Goal: Find specific page/section: Find specific page/section

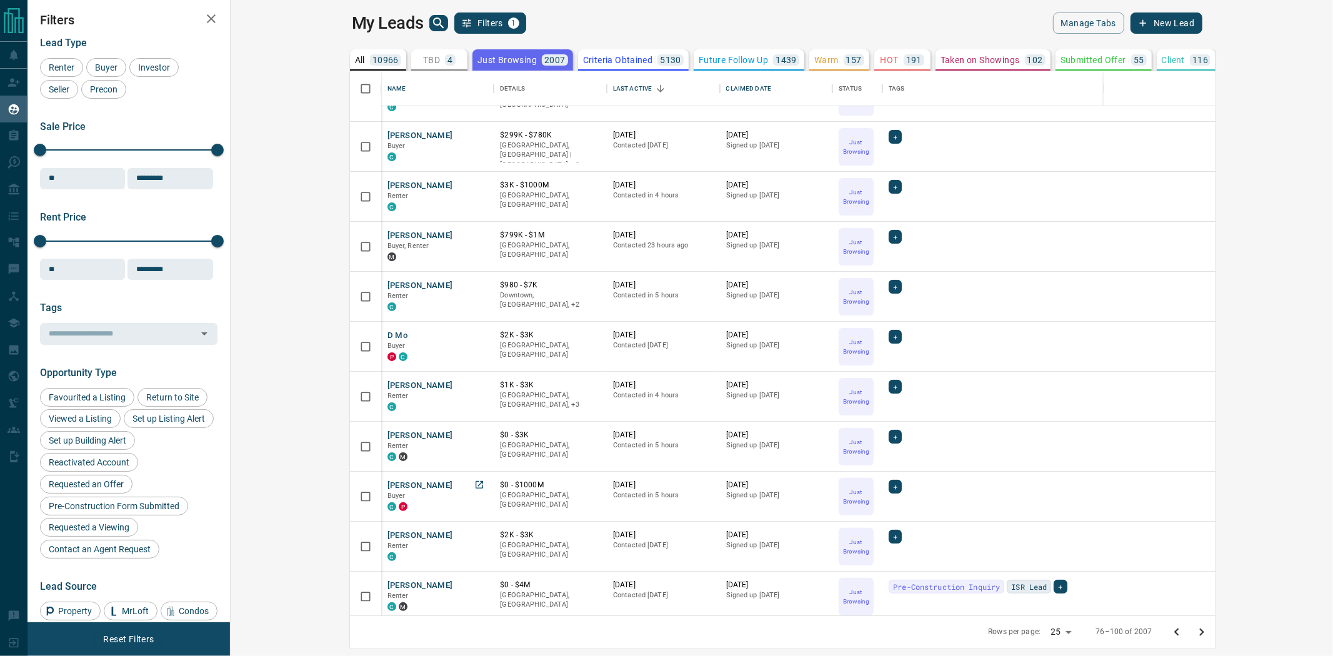
scroll to position [139, 0]
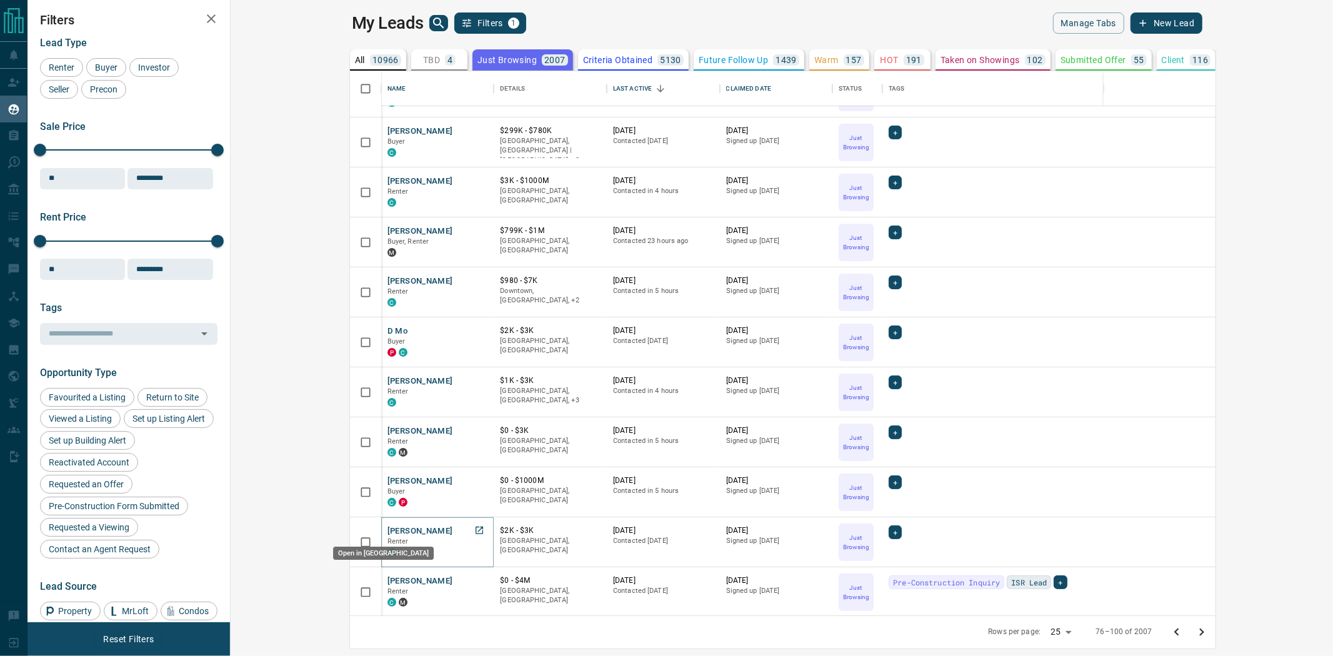
click at [474, 532] on icon "Open in New Tab" at bounding box center [479, 531] width 10 height 10
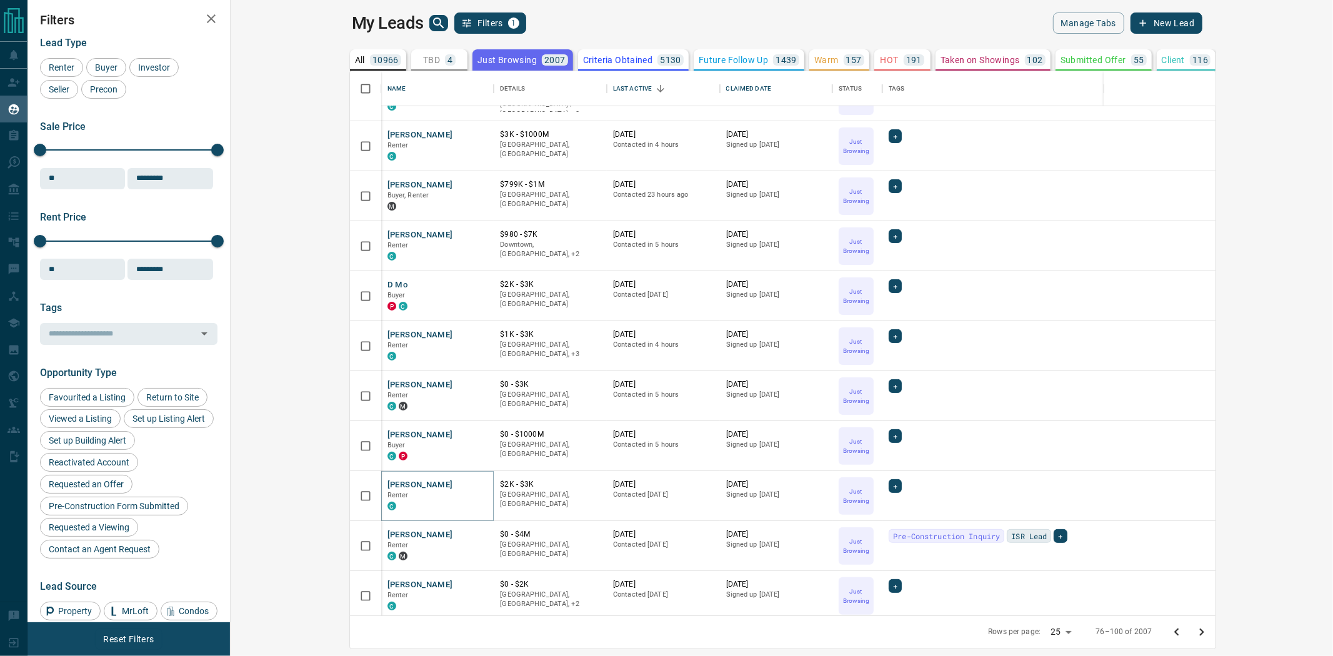
scroll to position [208, 0]
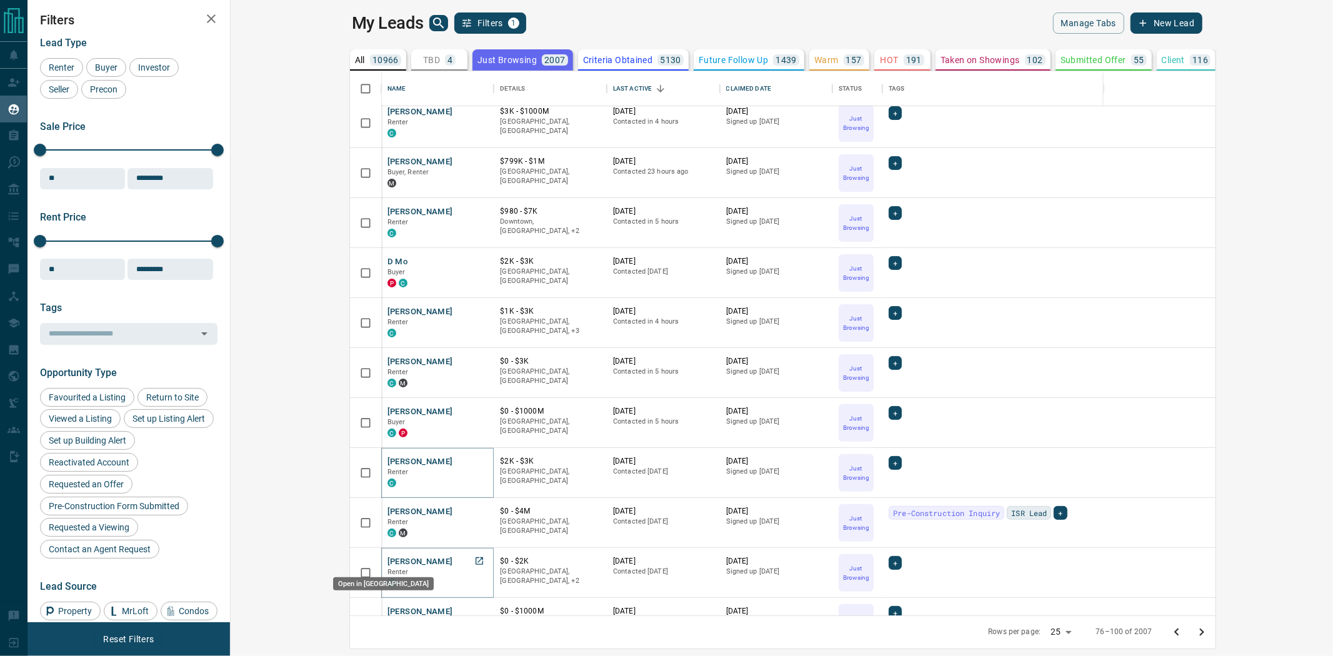
click at [474, 560] on icon "Open in New Tab" at bounding box center [479, 561] width 10 height 10
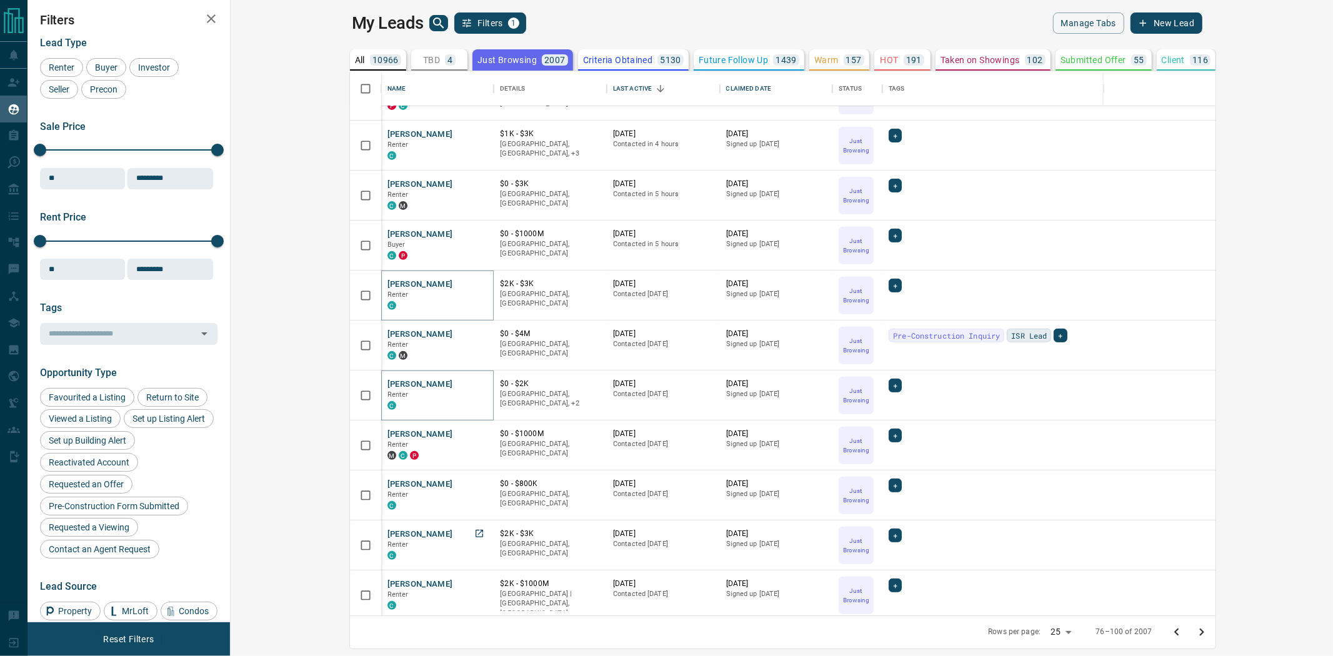
scroll to position [416, 0]
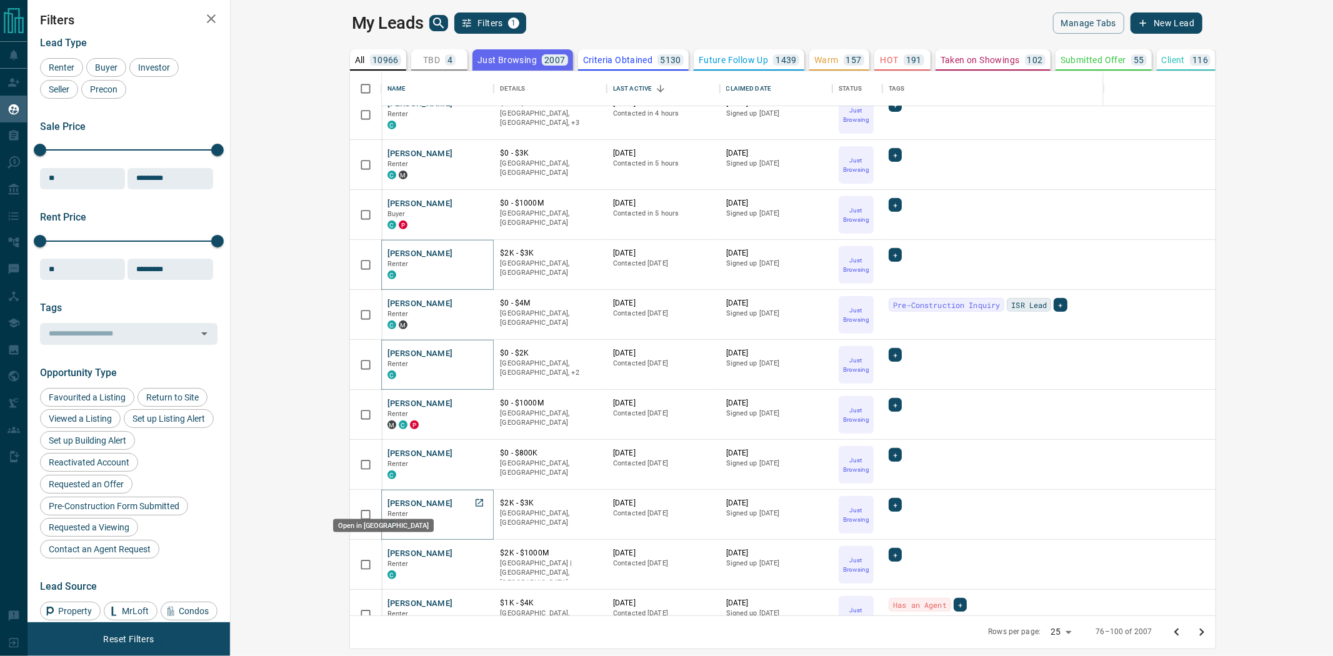
click at [474, 502] on icon "Open in New Tab" at bounding box center [479, 503] width 10 height 10
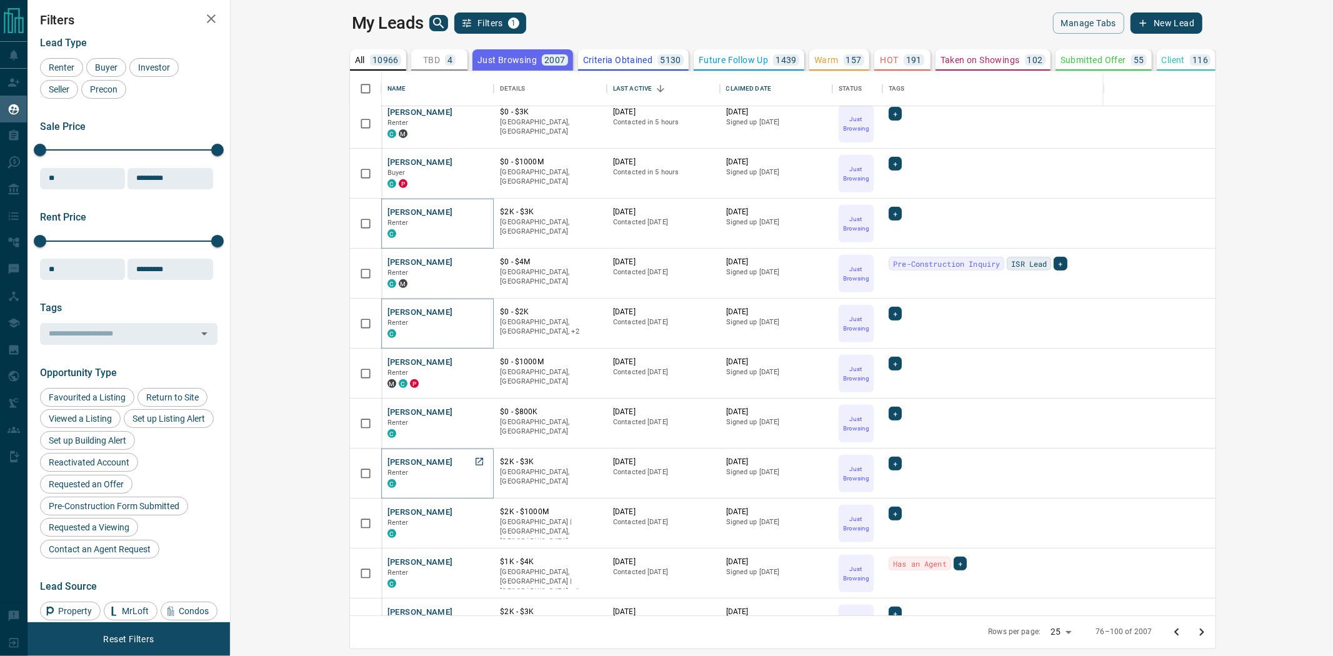
scroll to position [486, 0]
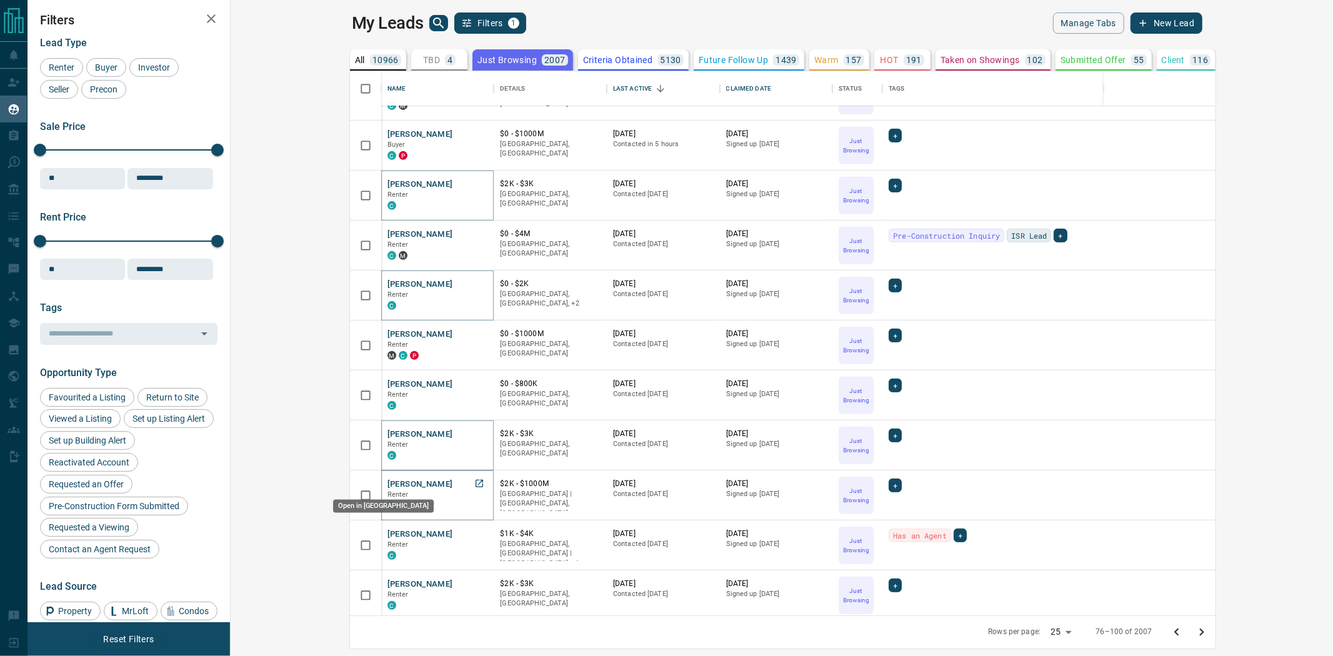
click at [474, 480] on icon "Open in New Tab" at bounding box center [479, 484] width 10 height 10
click at [476, 534] on icon "Open in New Tab" at bounding box center [479, 533] width 7 height 7
click at [474, 587] on icon "Open in New Tab" at bounding box center [479, 584] width 10 height 10
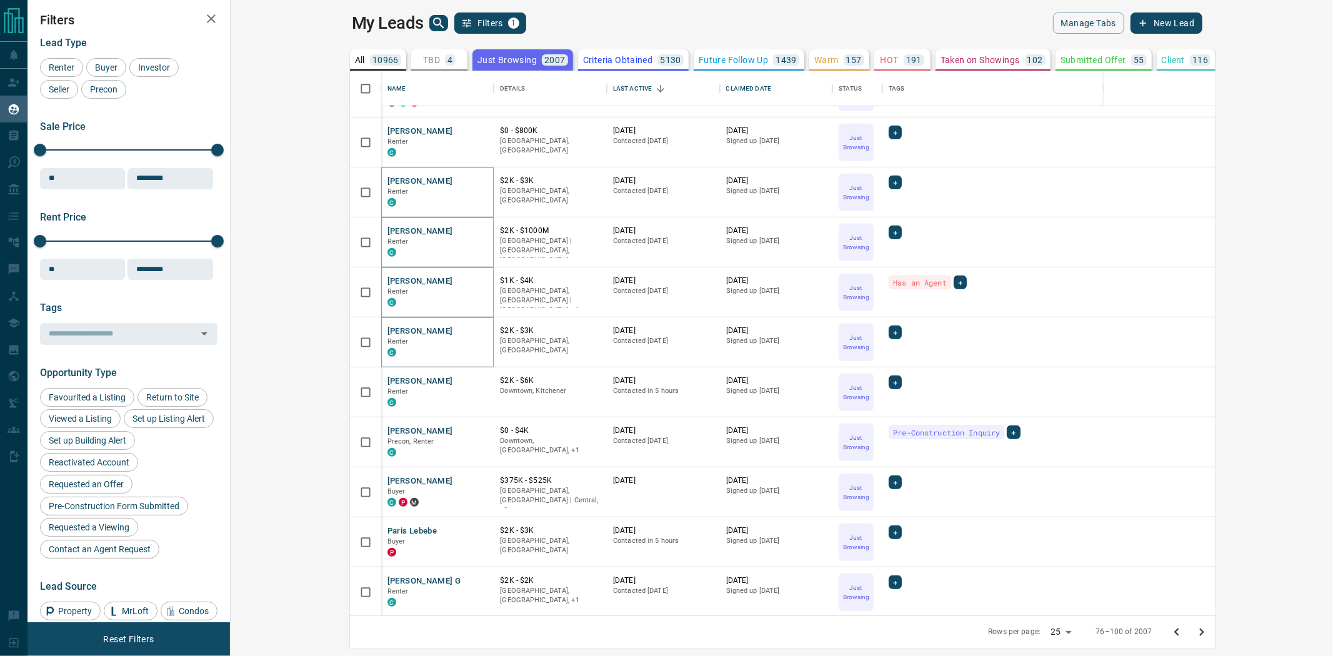
scroll to position [740, 0]
drag, startPoint x: 365, startPoint y: 376, endPoint x: 359, endPoint y: 382, distance: 8.9
click at [474, 376] on icon "Open in New Tab" at bounding box center [479, 379] width 10 height 10
click at [471, 434] on link "Open in New Tab" at bounding box center [479, 429] width 16 height 16
click at [471, 529] on link "Open in New Tab" at bounding box center [479, 529] width 16 height 16
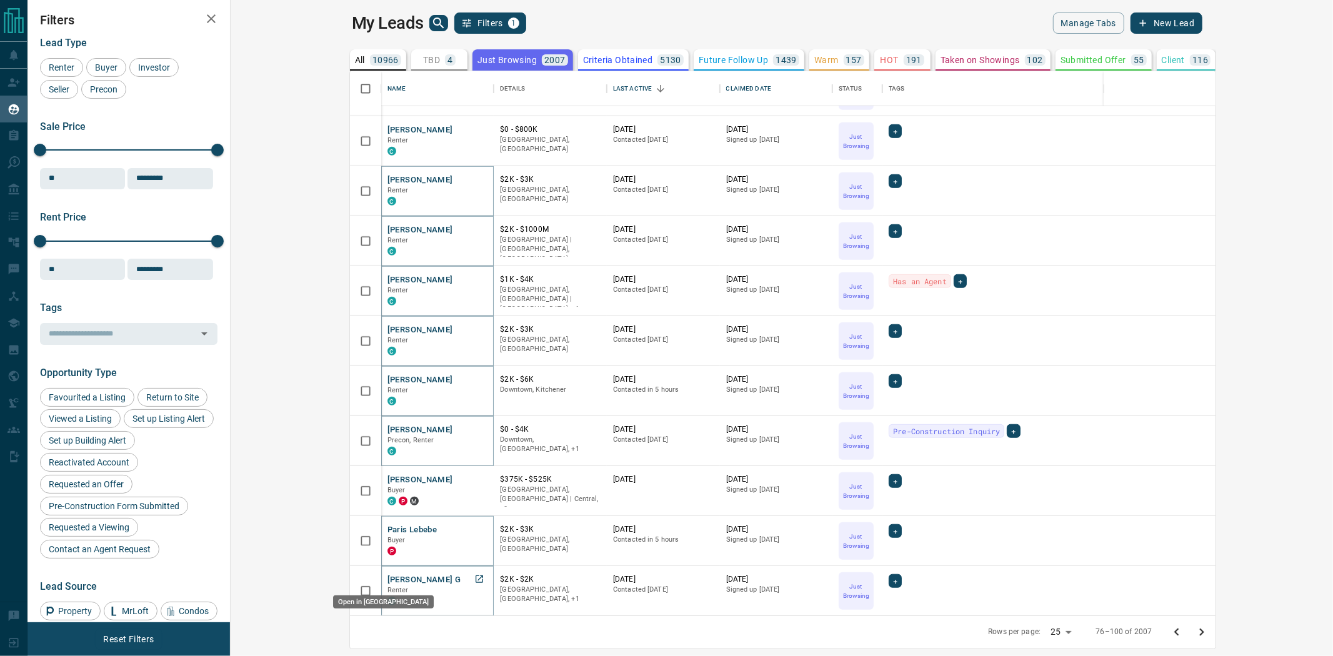
click at [474, 581] on icon "Open in New Tab" at bounding box center [479, 579] width 10 height 10
click at [583, 60] on p "Criteria Obtained" at bounding box center [618, 60] width 70 height 9
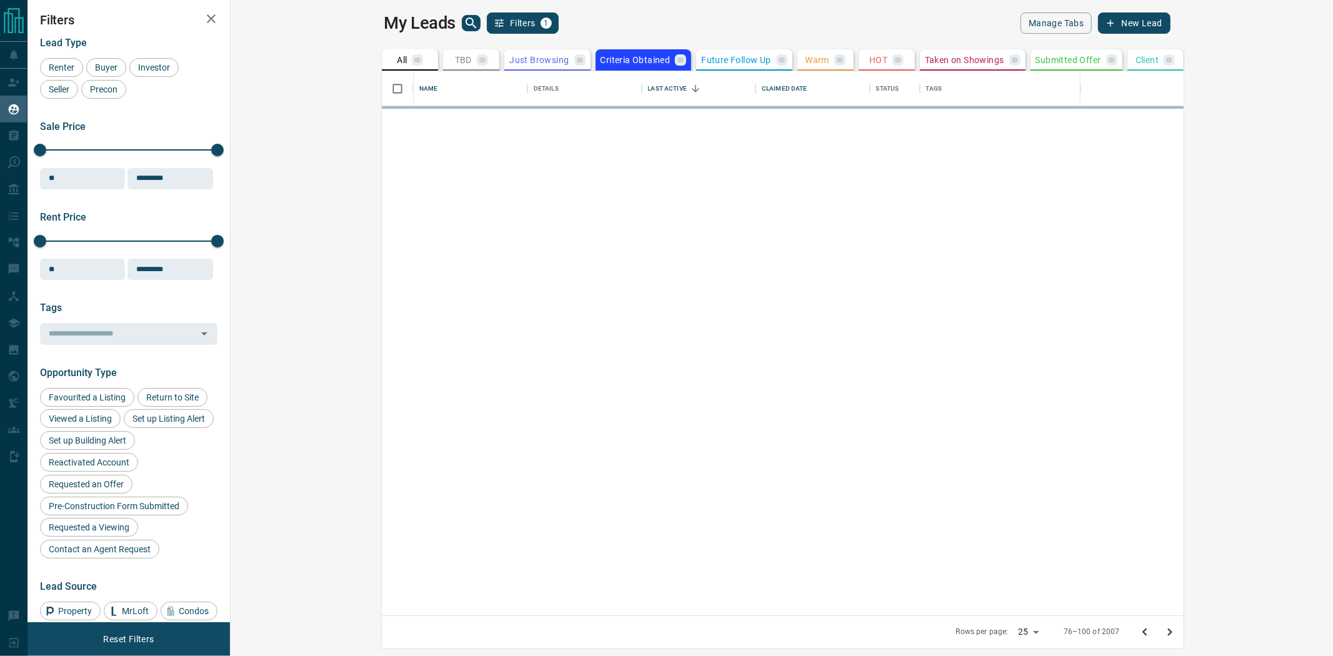
scroll to position [0, 0]
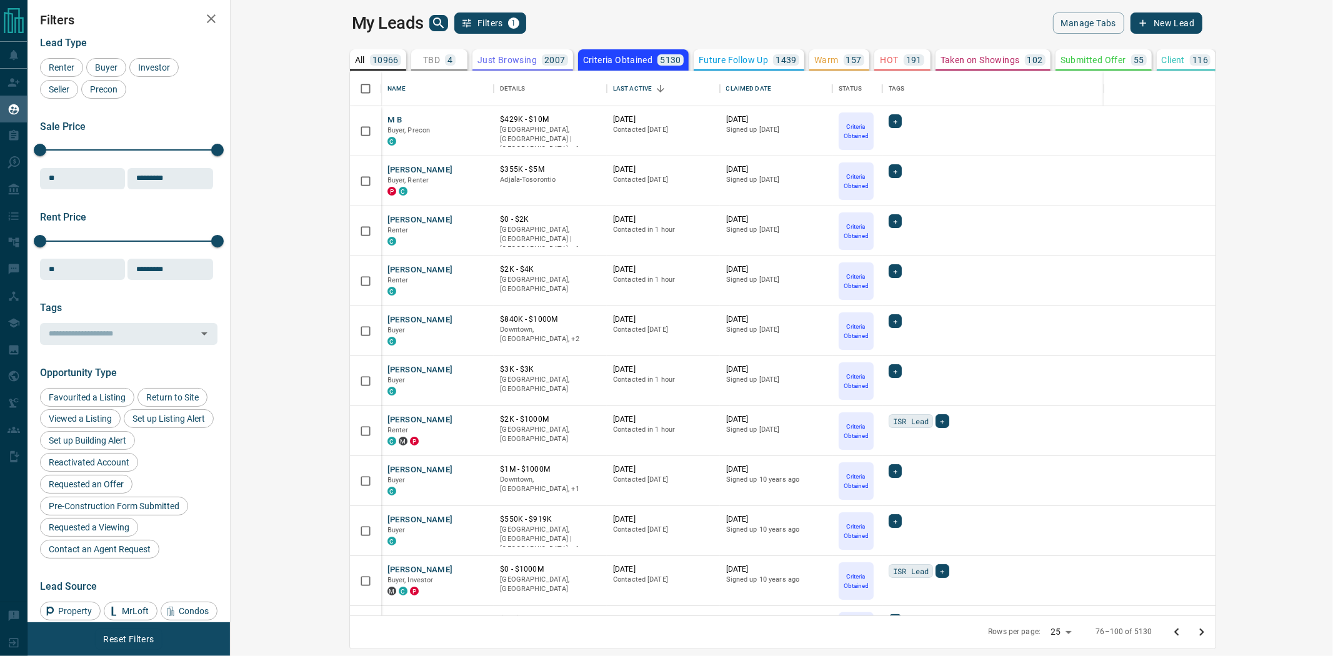
click at [1184, 634] on icon "Go to previous page" at bounding box center [1176, 632] width 15 height 15
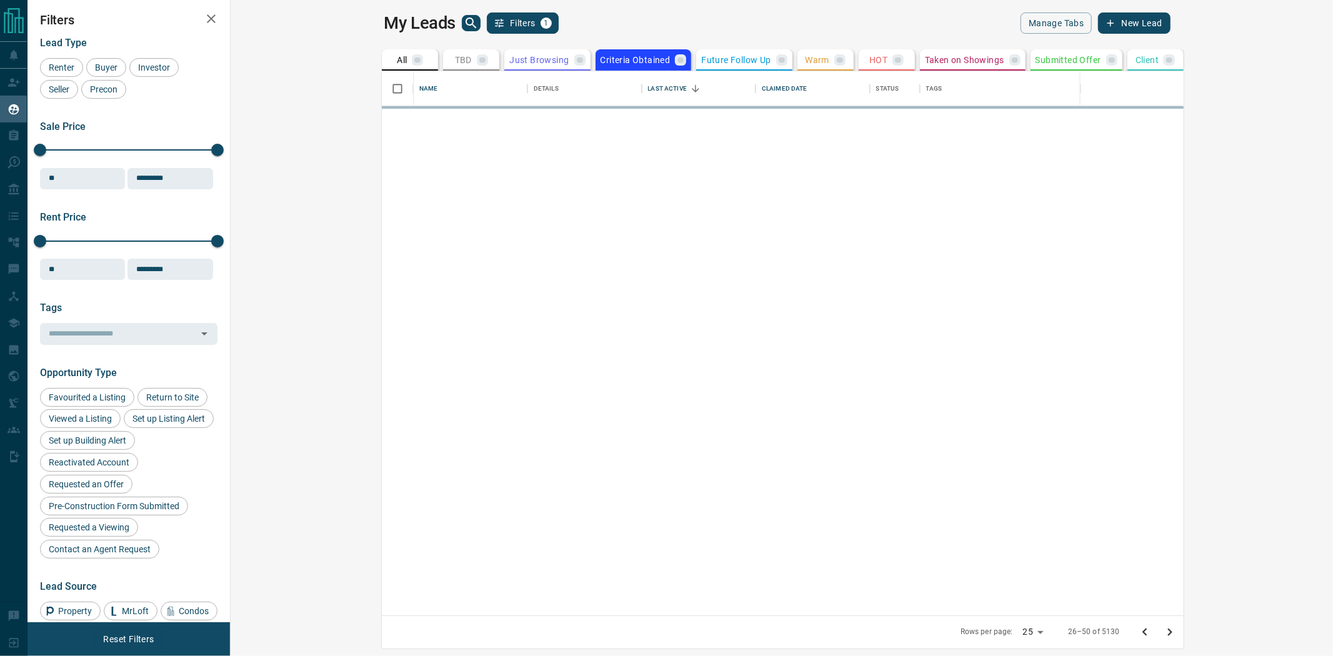
click at [1152, 634] on icon "Go to previous page" at bounding box center [1144, 632] width 15 height 15
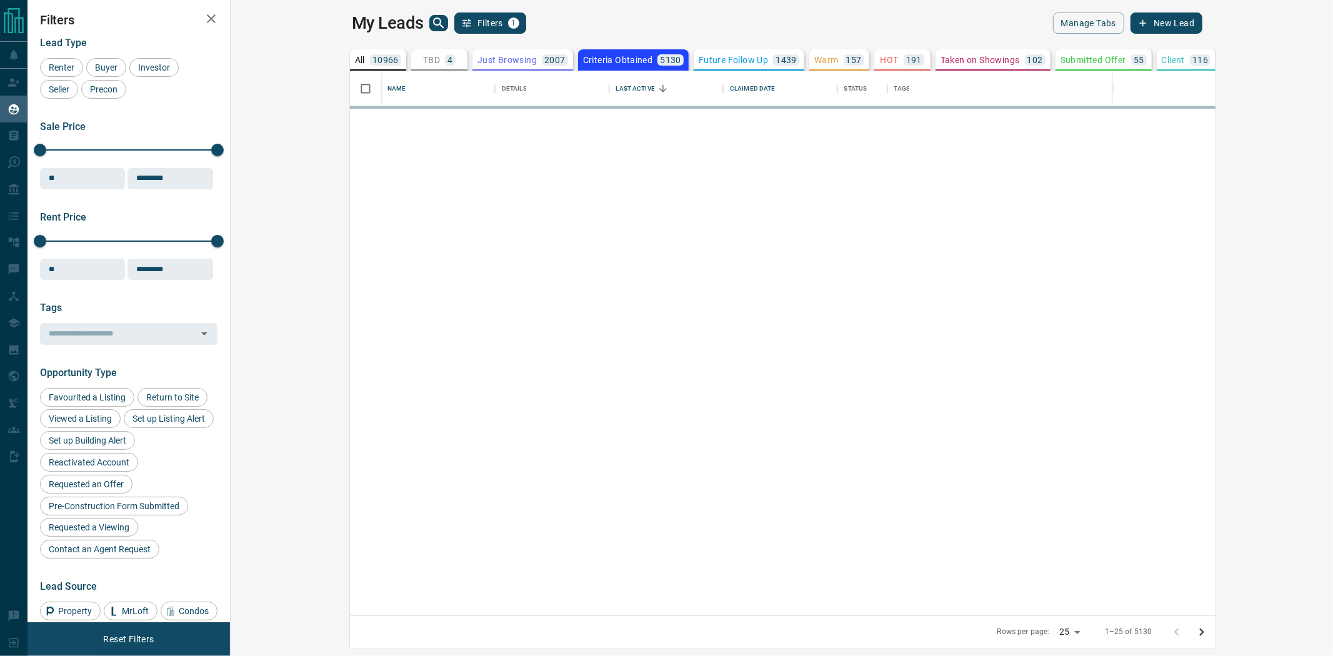
click at [1214, 634] on div at bounding box center [1189, 632] width 50 height 25
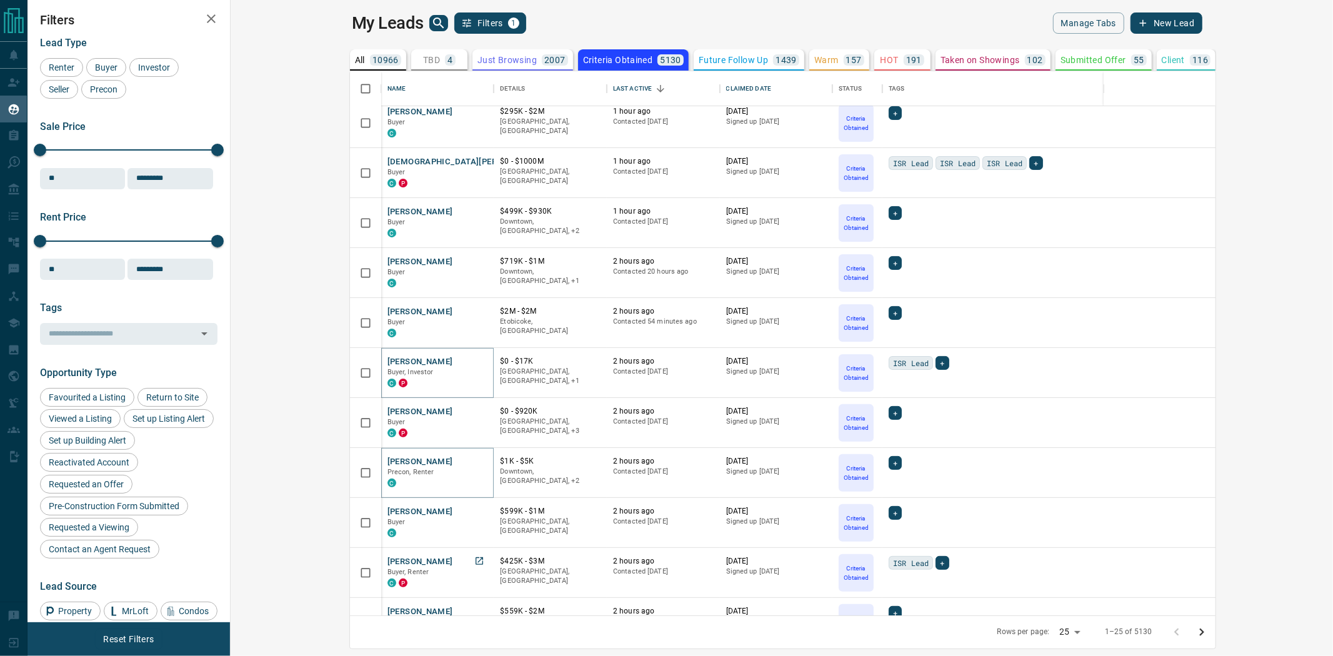
scroll to position [277, 0]
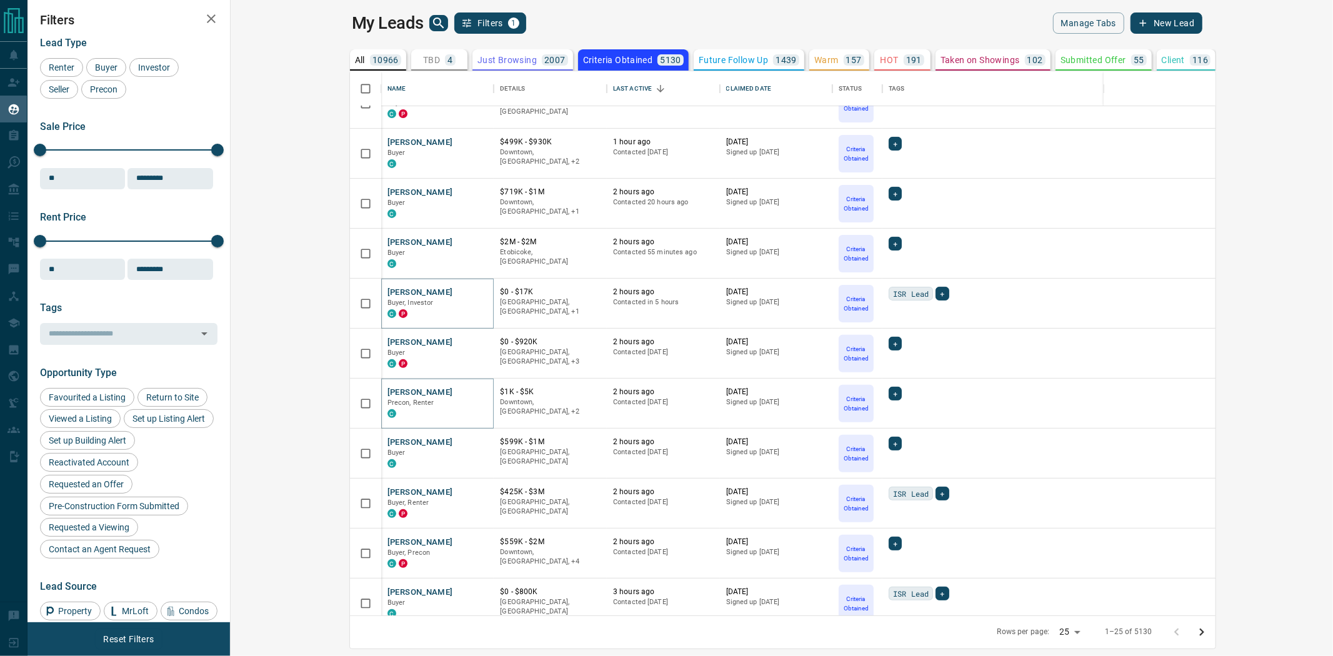
click at [699, 56] on p "Future Follow Up" at bounding box center [733, 60] width 69 height 9
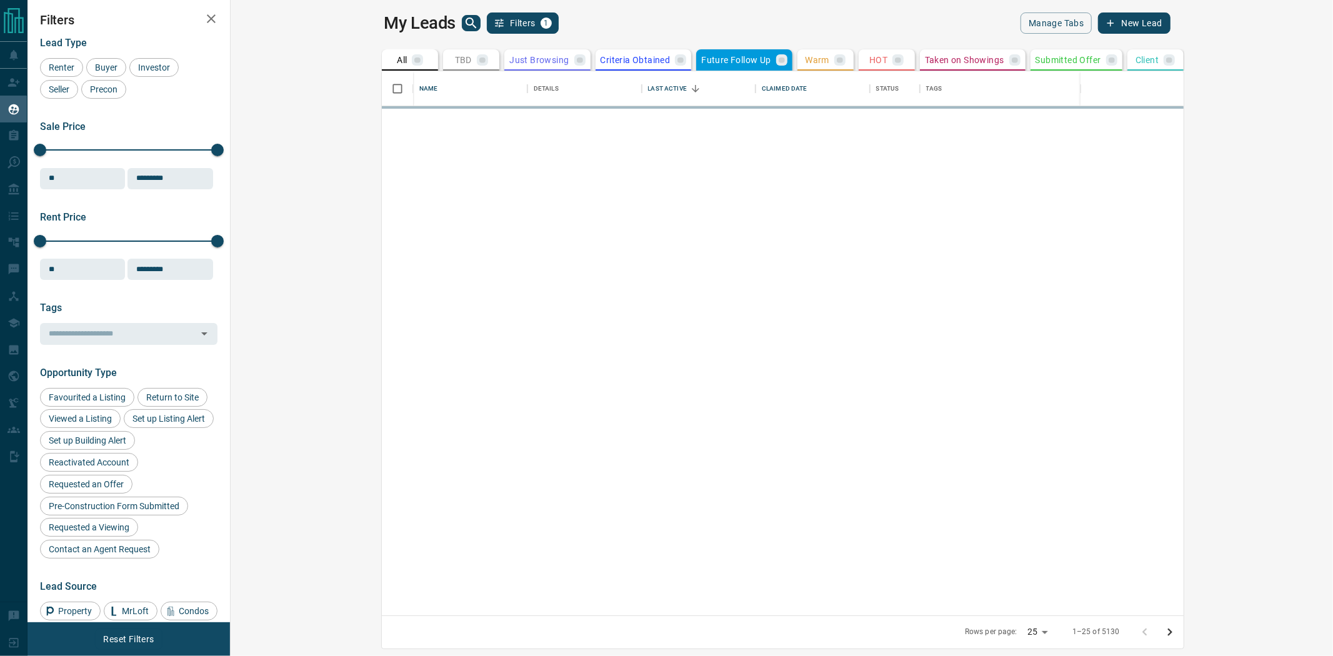
scroll to position [0, 0]
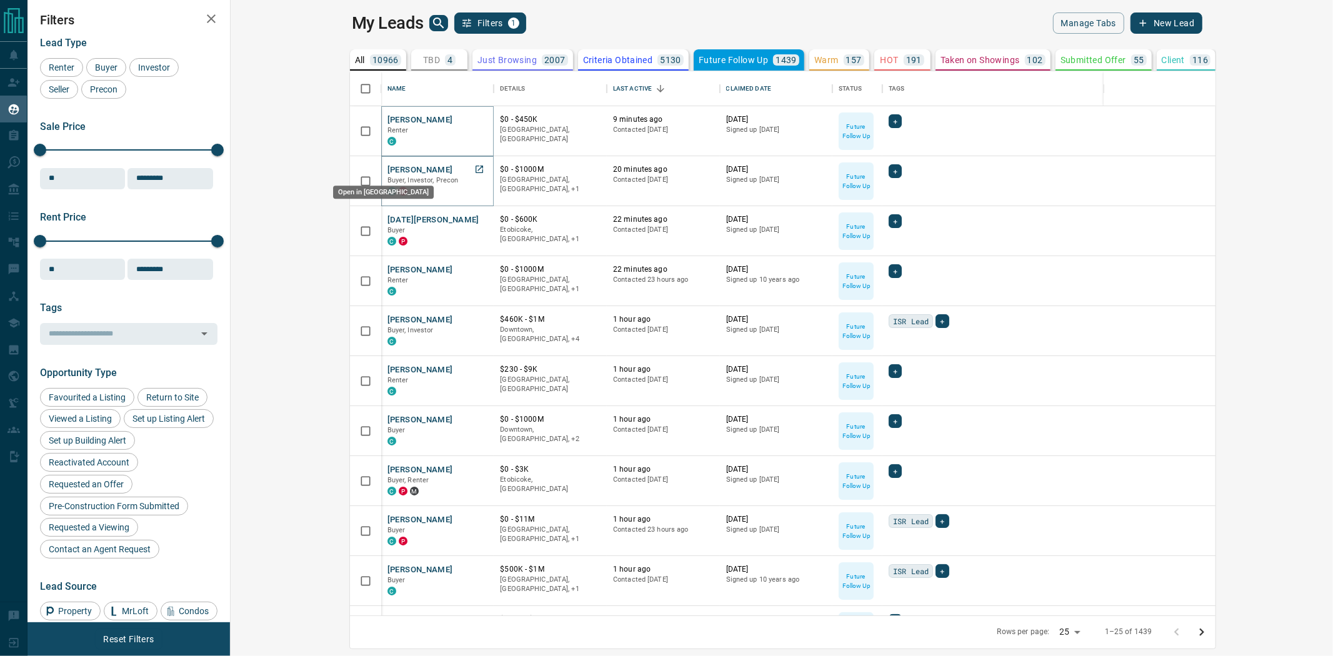
drag, startPoint x: 366, startPoint y: 166, endPoint x: 361, endPoint y: 201, distance: 34.7
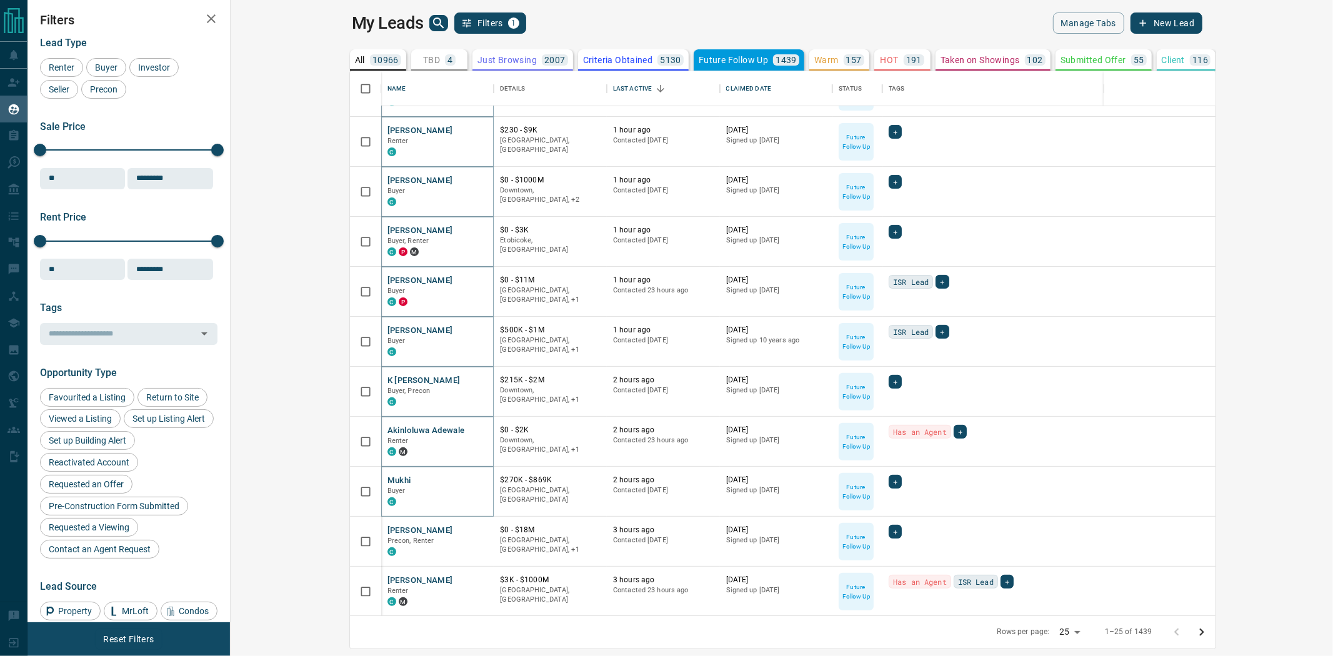
scroll to position [277, 0]
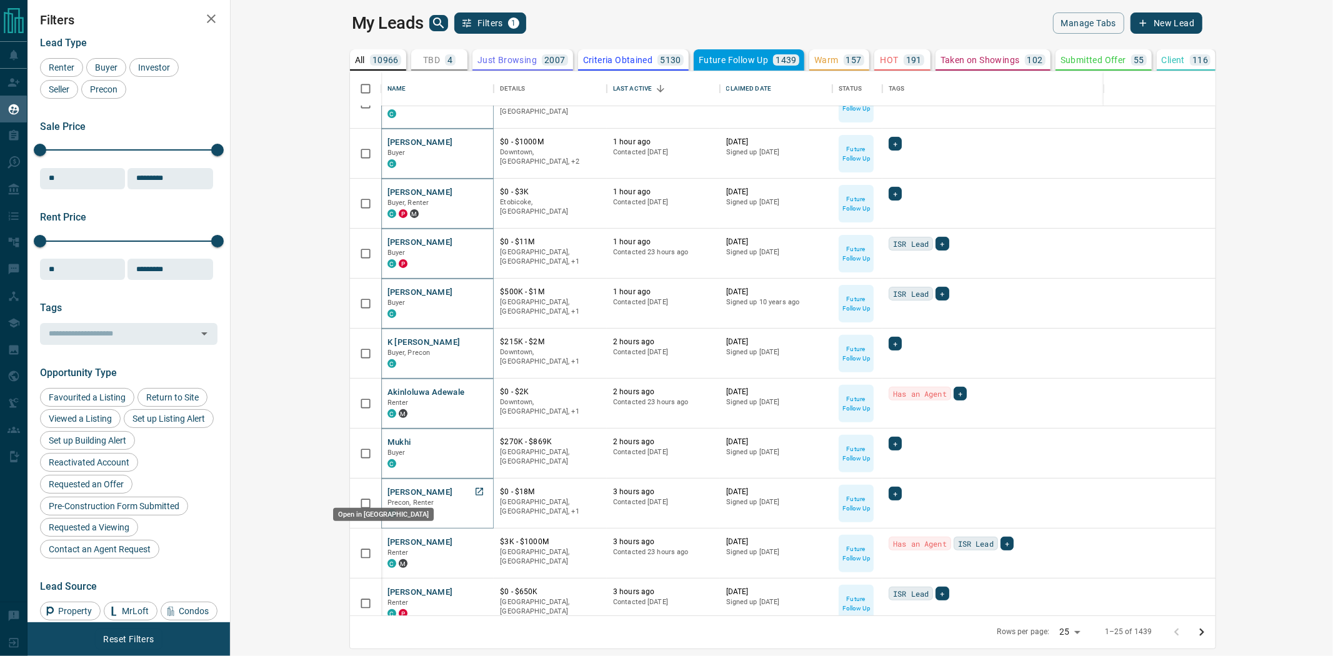
drag, startPoint x: 365, startPoint y: 490, endPoint x: 361, endPoint y: 501, distance: 11.3
drag, startPoint x: 364, startPoint y: 541, endPoint x: 369, endPoint y: 567, distance: 26.8
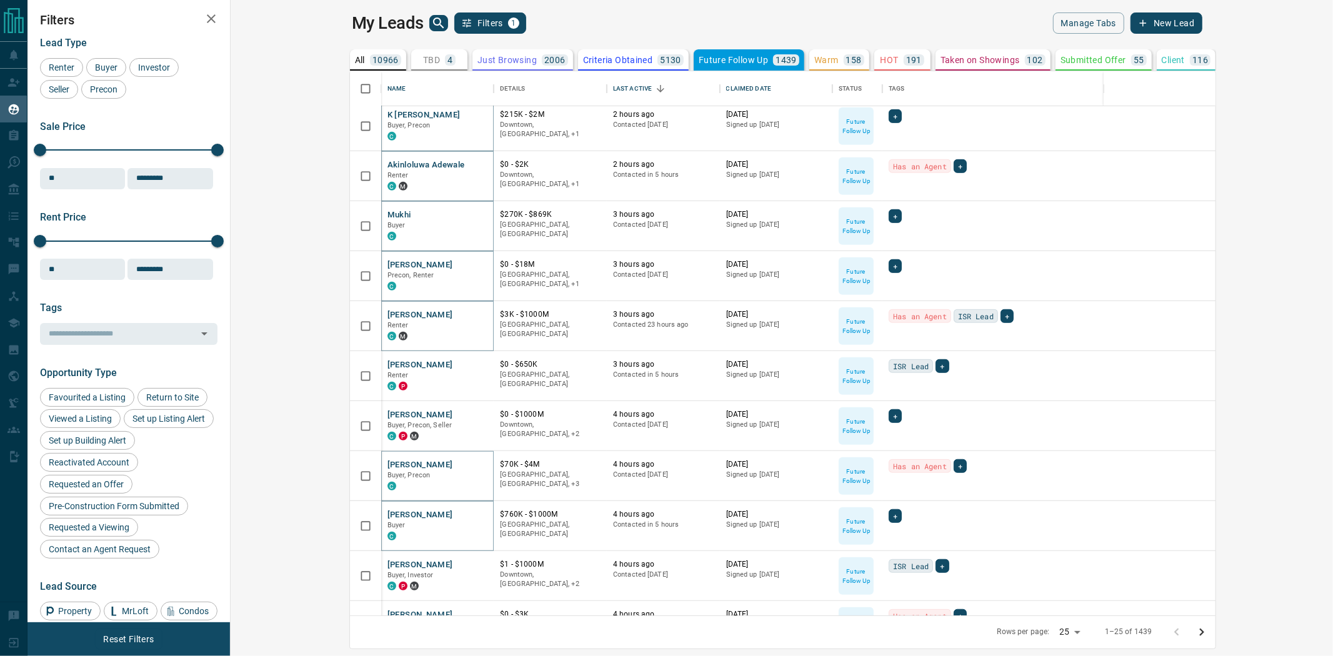
scroll to position [655, 0]
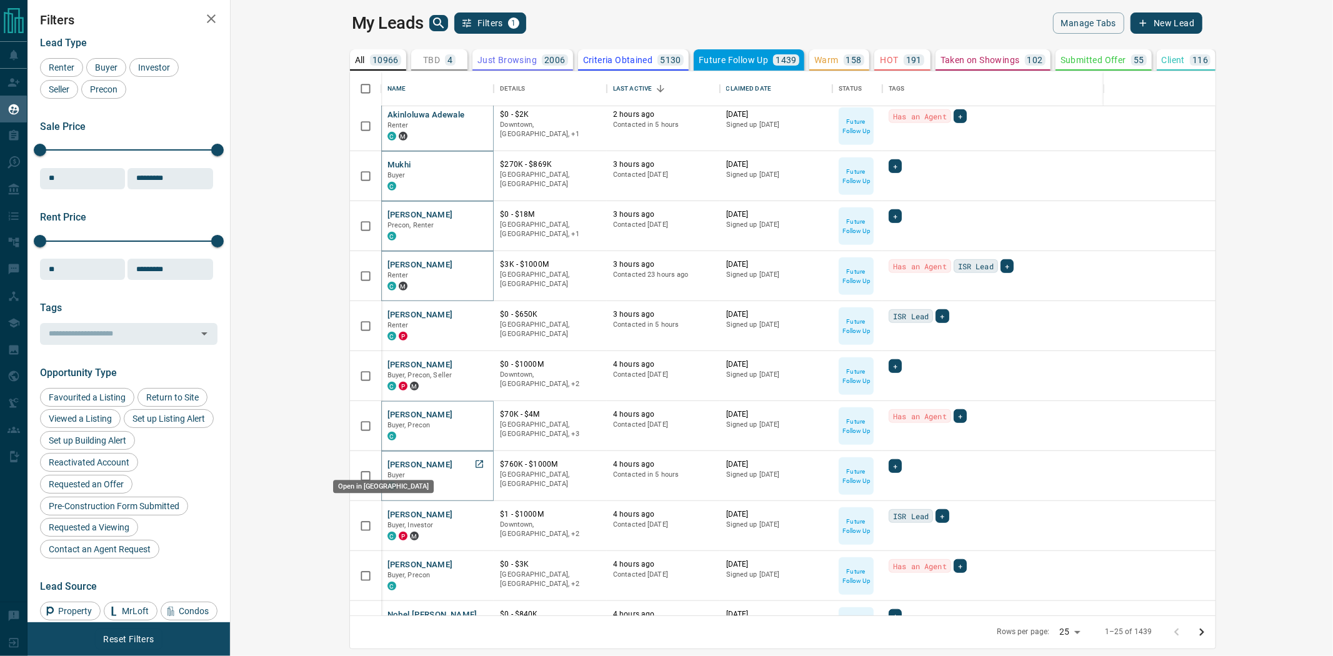
drag, startPoint x: 361, startPoint y: 458, endPoint x: 357, endPoint y: 475, distance: 17.4
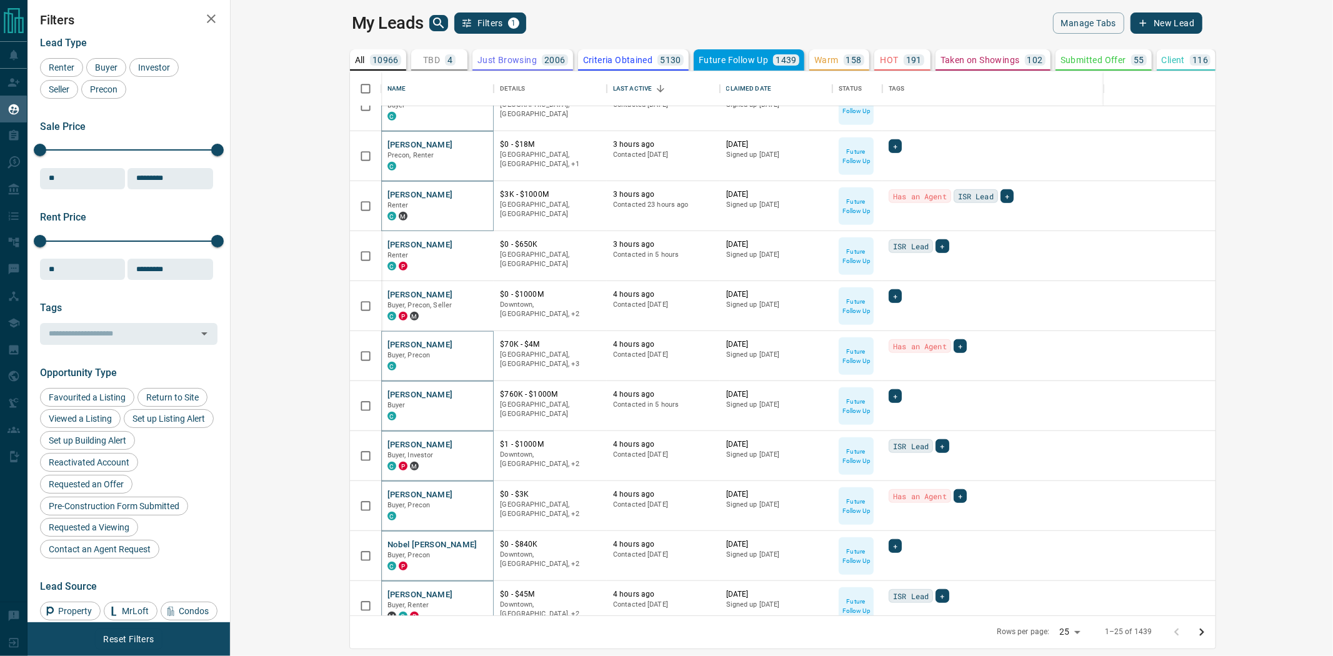
scroll to position [740, 0]
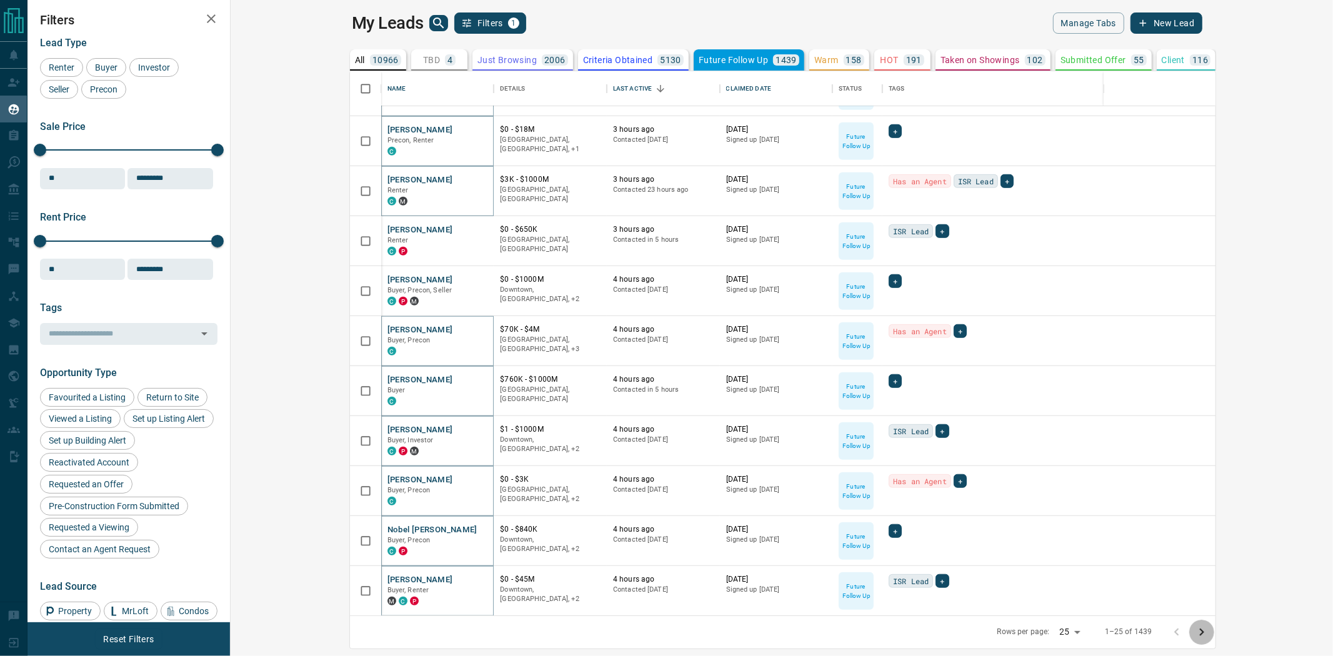
click at [1204, 634] on icon "Go to next page" at bounding box center [1202, 632] width 4 height 7
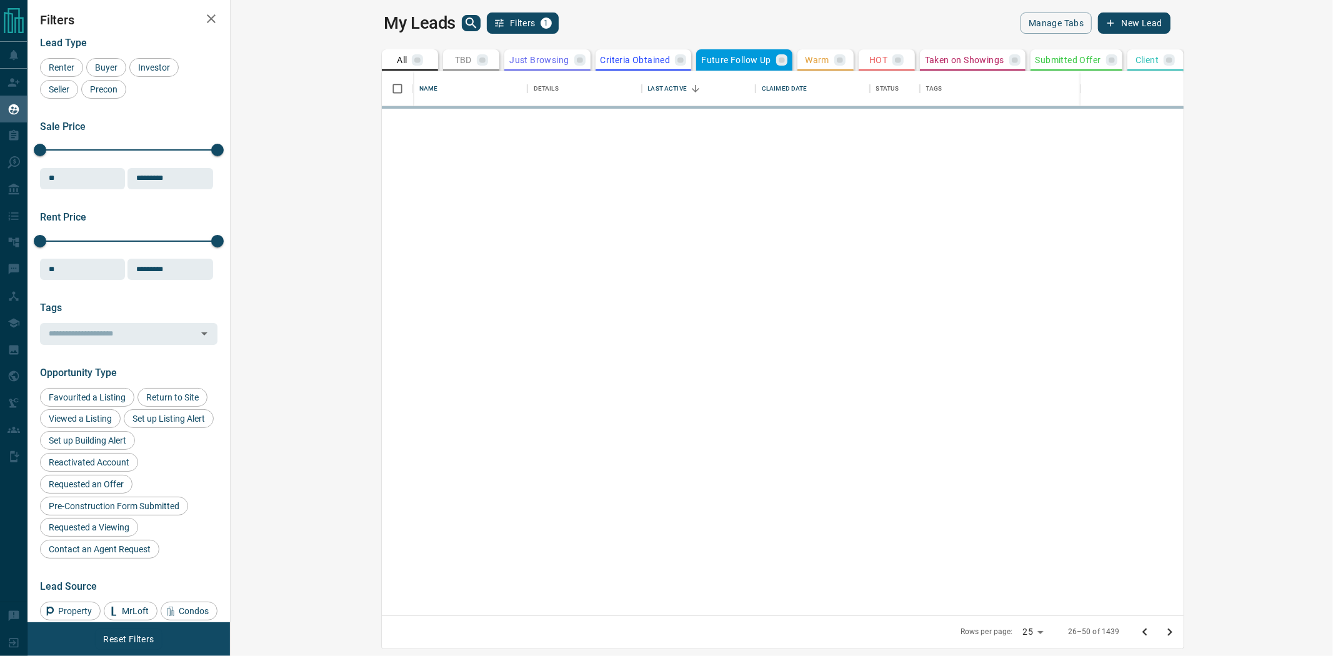
scroll to position [0, 0]
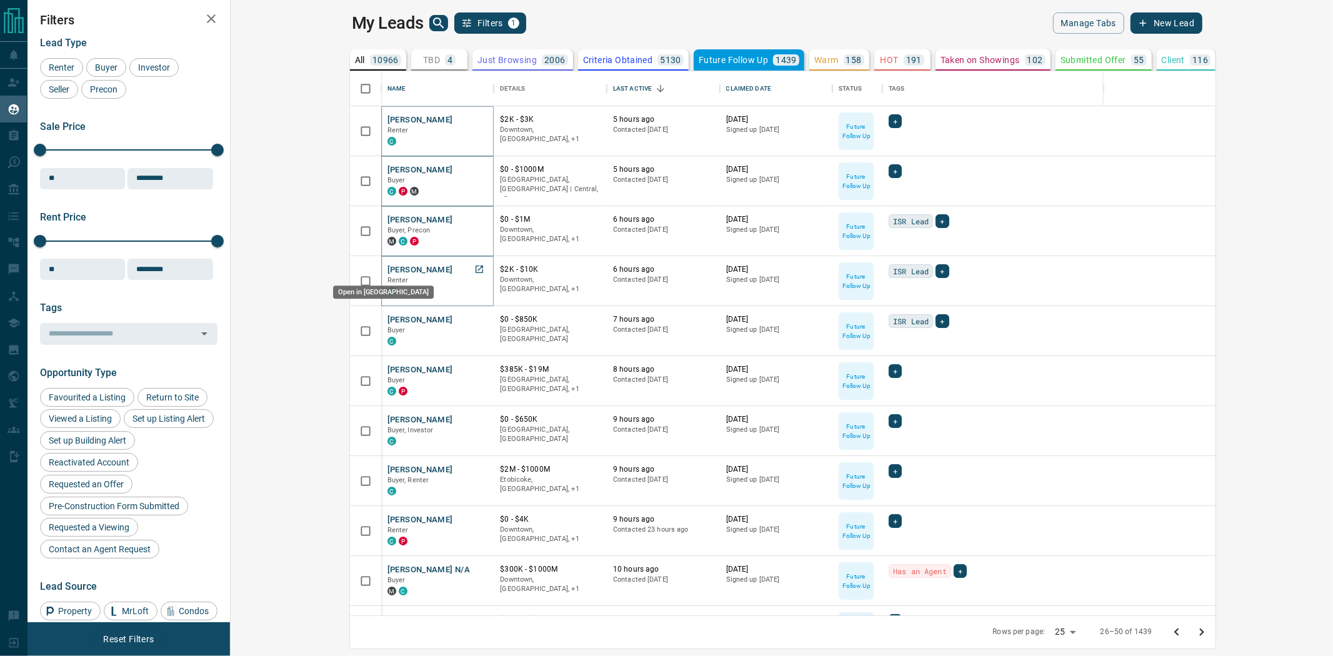
drag, startPoint x: 364, startPoint y: 272, endPoint x: 361, endPoint y: 286, distance: 14.1
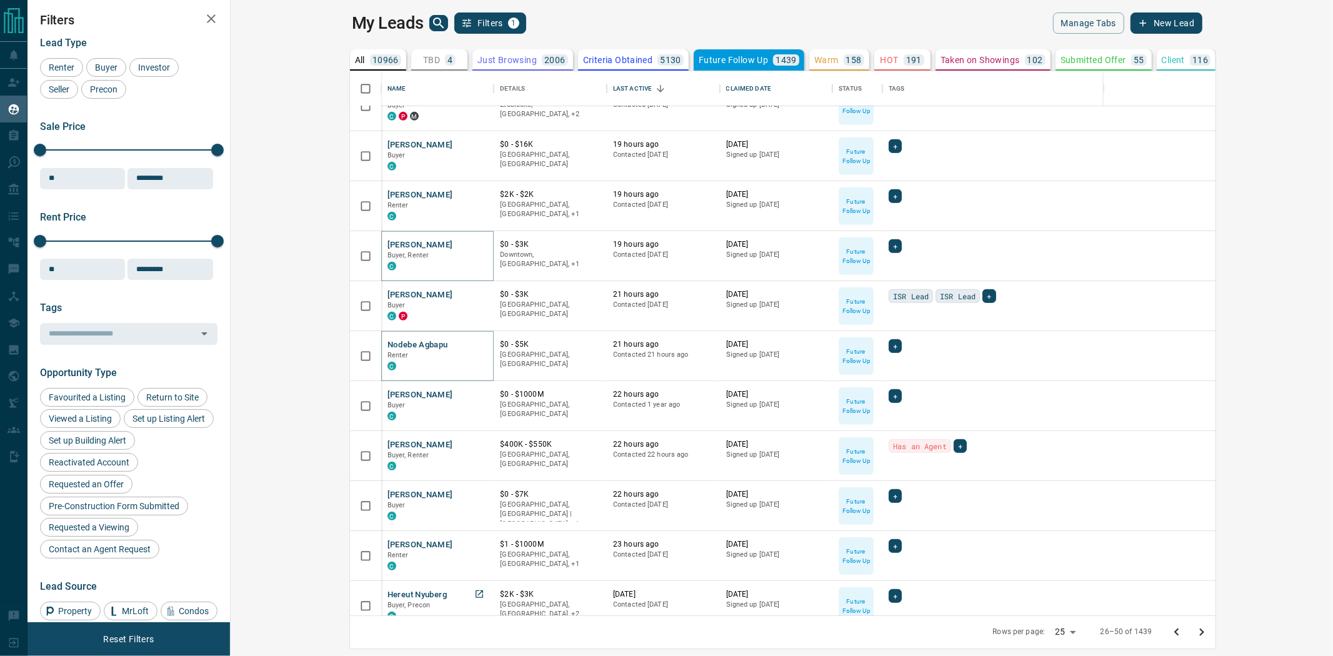
scroll to position [694, 0]
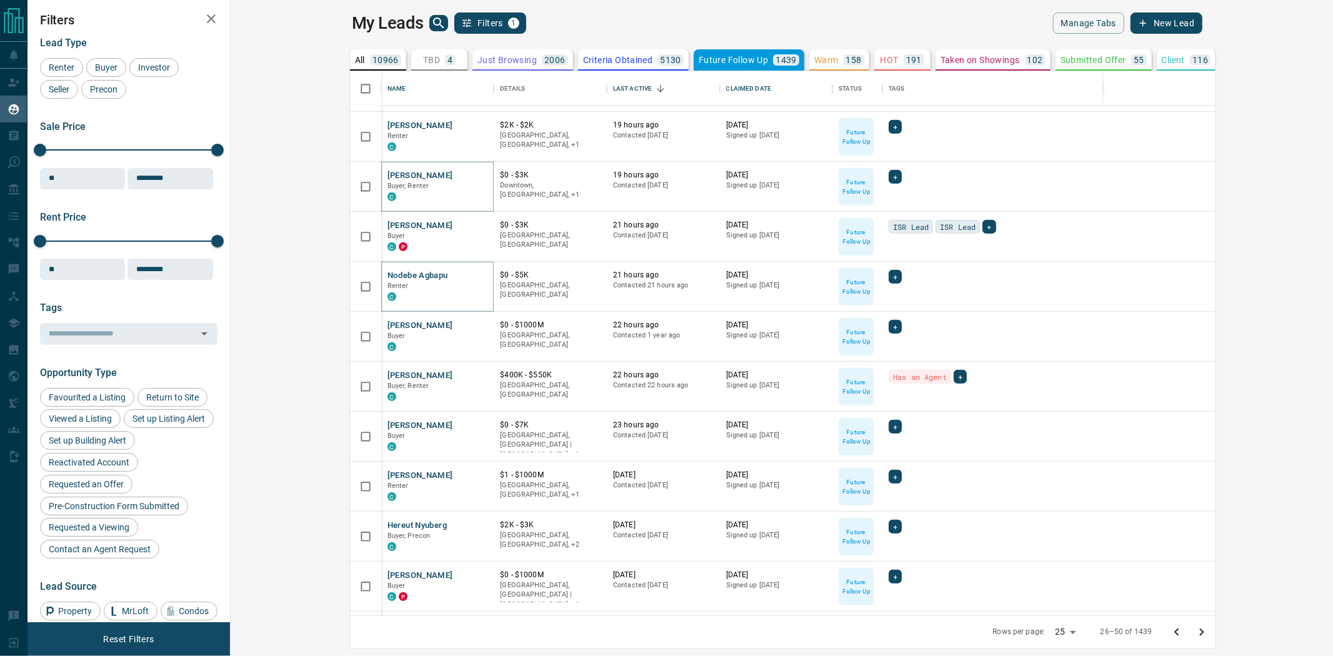
click at [431, 26] on icon "search button" at bounding box center [438, 23] width 15 height 15
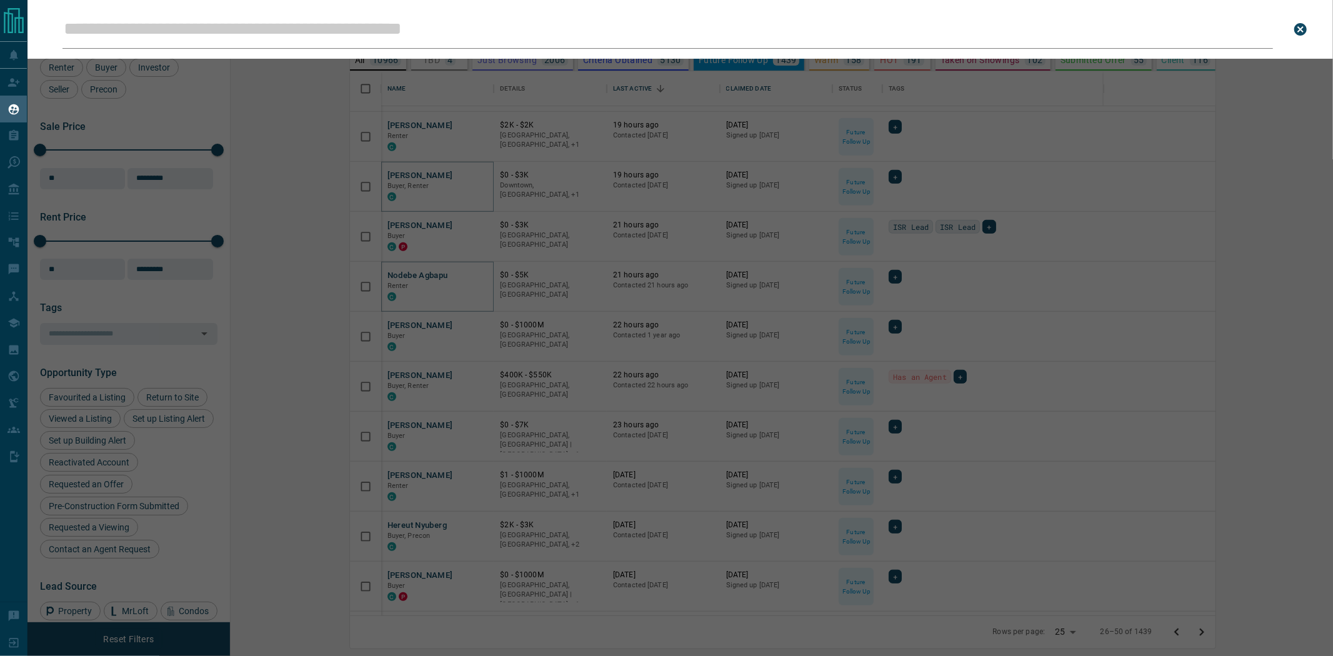
click at [329, 32] on input "Leads Search Bar" at bounding box center [667, 29] width 1211 height 39
paste input "**********"
type input "**********"
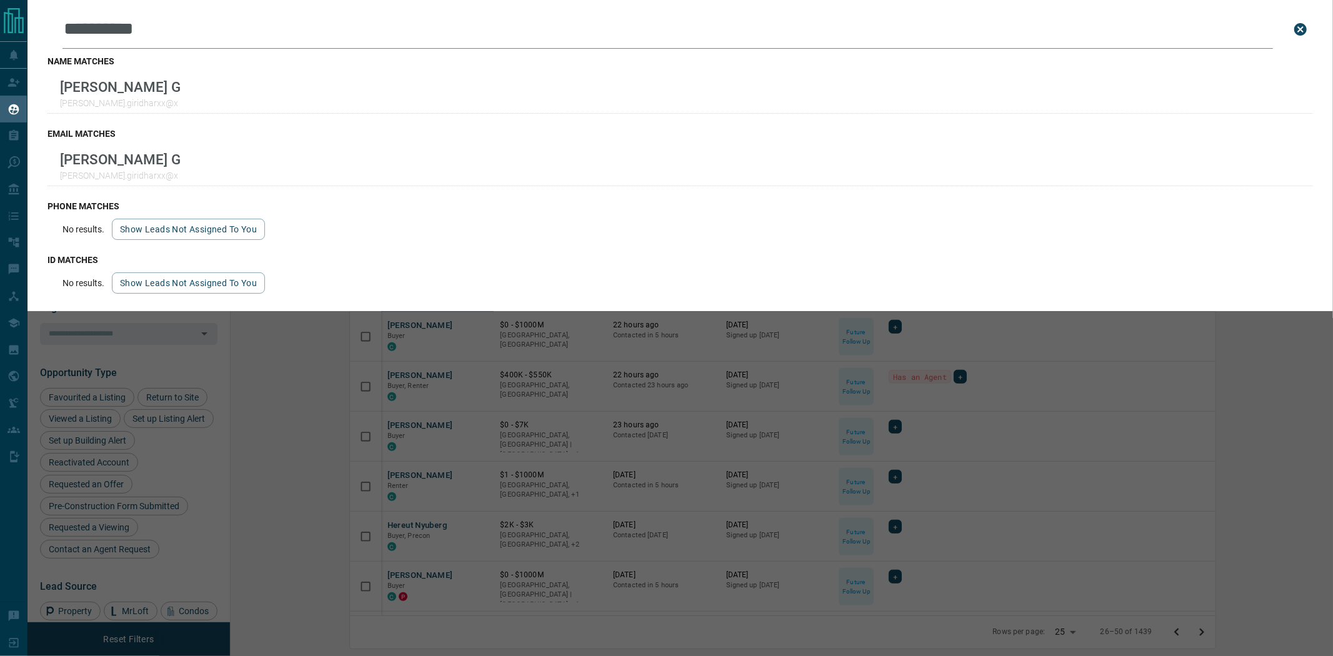
click at [1009, 619] on div "**********" at bounding box center [693, 328] width 1333 height 656
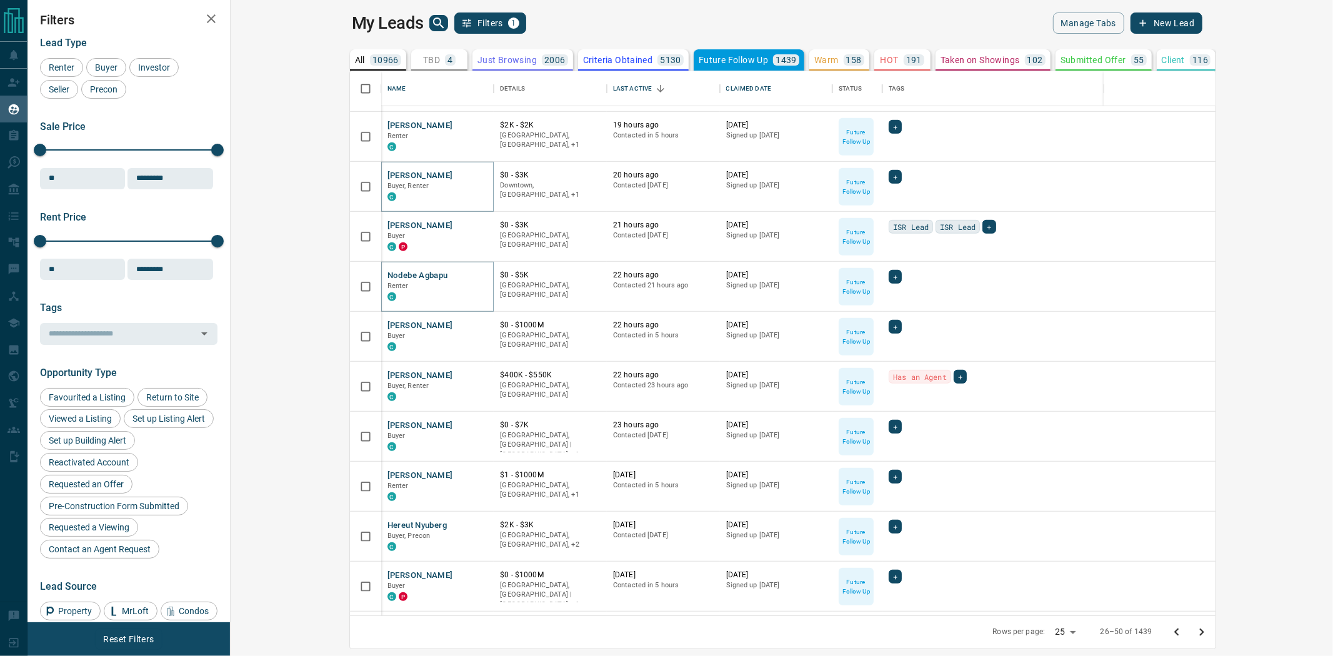
click at [1209, 634] on icon "Go to next page" at bounding box center [1201, 632] width 15 height 15
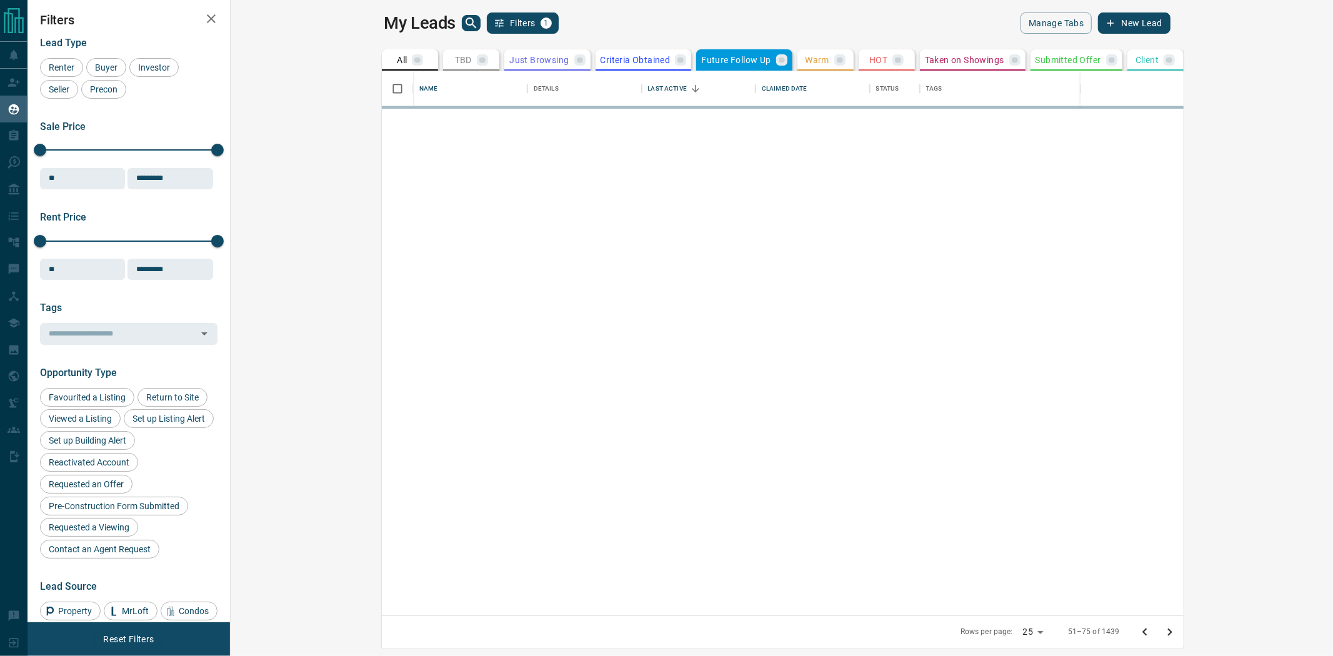
scroll to position [0, 0]
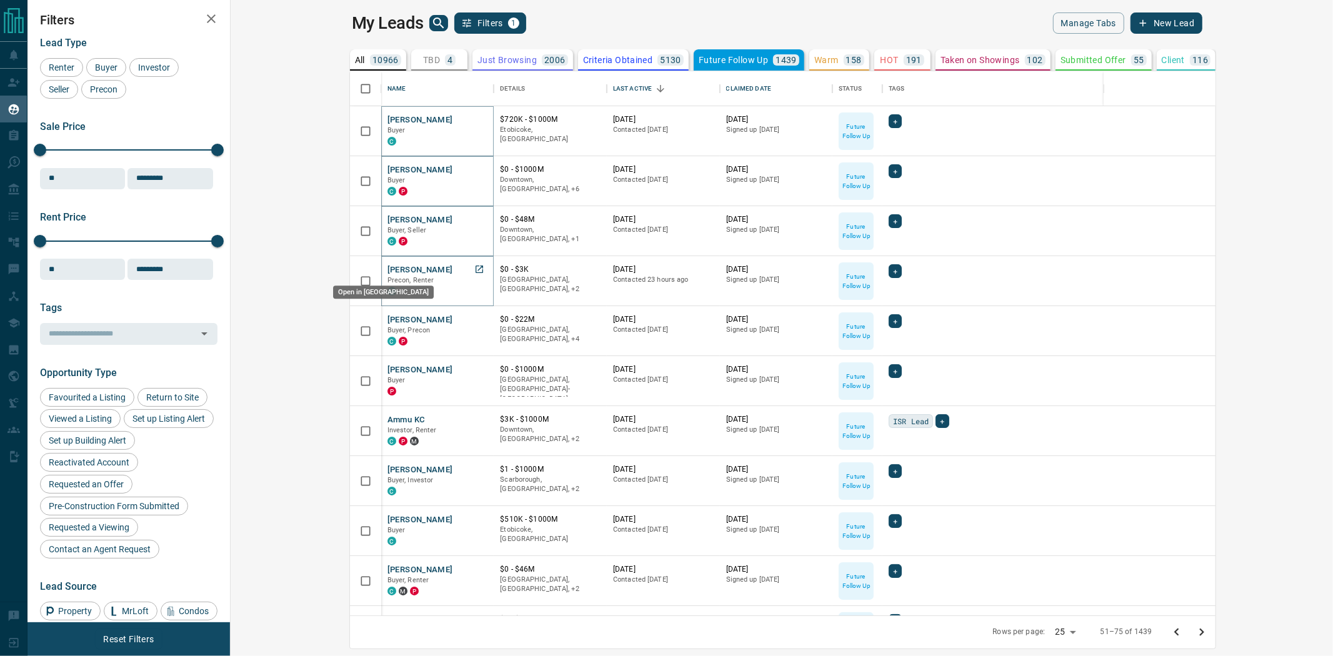
drag, startPoint x: 362, startPoint y: 264, endPoint x: 366, endPoint y: 286, distance: 22.7
drag, startPoint x: 366, startPoint y: 366, endPoint x: 366, endPoint y: 376, distance: 10.0
drag, startPoint x: 361, startPoint y: 470, endPoint x: 362, endPoint y: 487, distance: 17.5
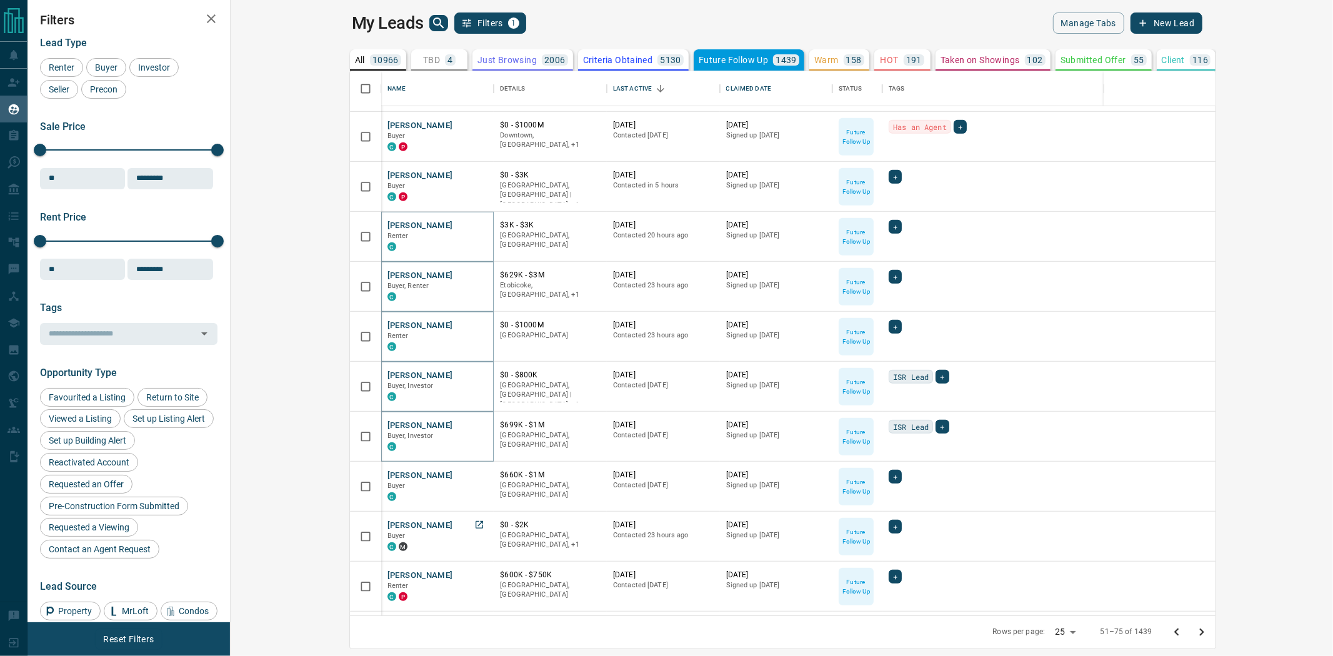
scroll to position [740, 0]
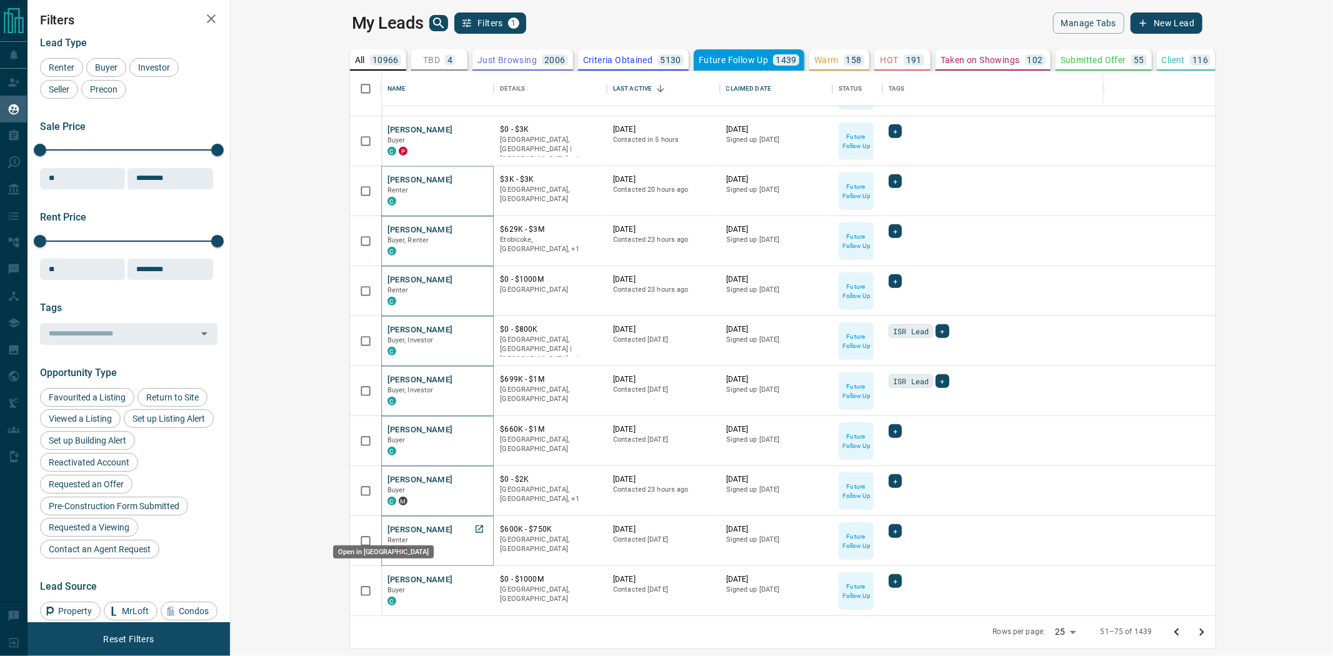
drag, startPoint x: 366, startPoint y: 527, endPoint x: 366, endPoint y: 561, distance: 33.1
drag, startPoint x: 1314, startPoint y: 640, endPoint x: 876, endPoint y: 511, distance: 456.8
click at [1214, 640] on button "Go to next page" at bounding box center [1201, 632] width 25 height 25
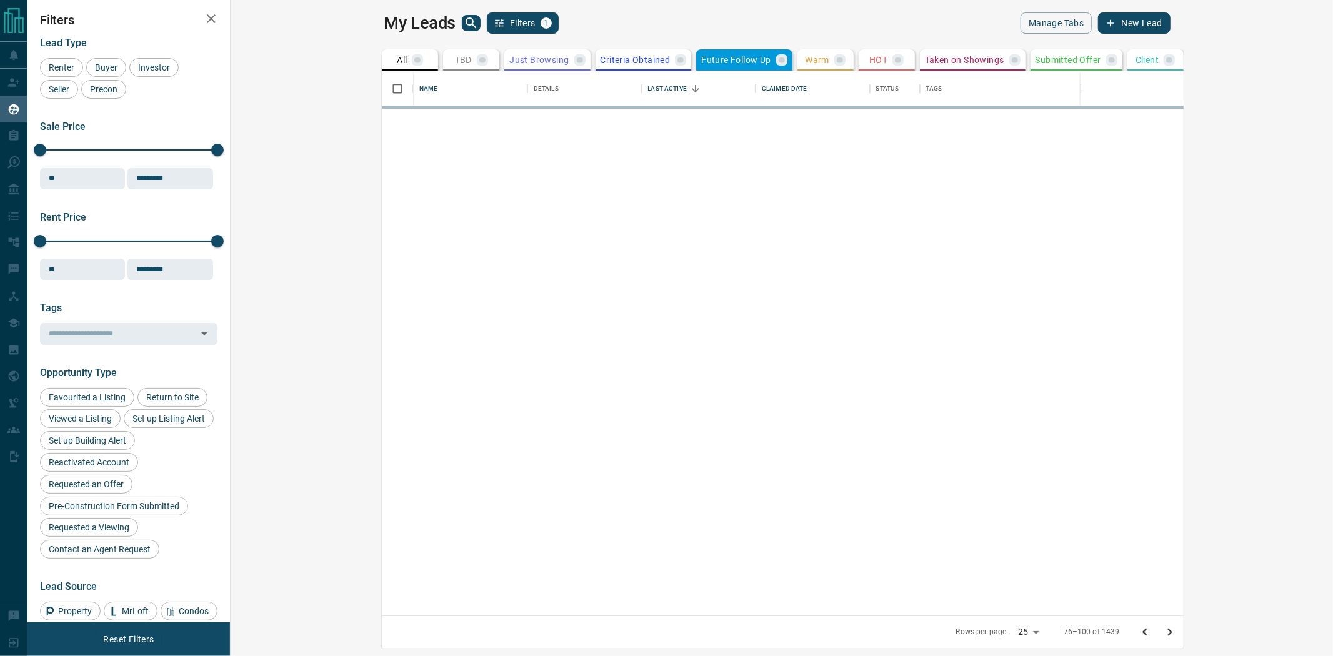
scroll to position [0, 0]
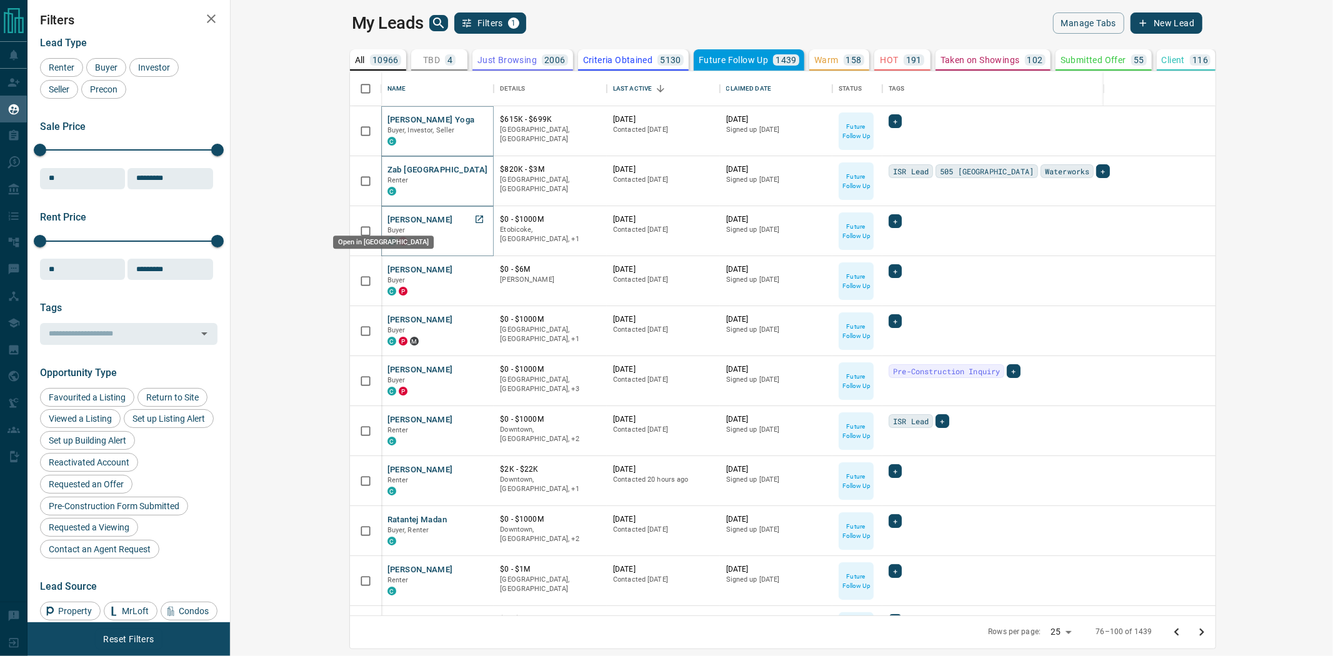
drag, startPoint x: 364, startPoint y: 217, endPoint x: 367, endPoint y: 237, distance: 20.9
